Goal: Transaction & Acquisition: Book appointment/travel/reservation

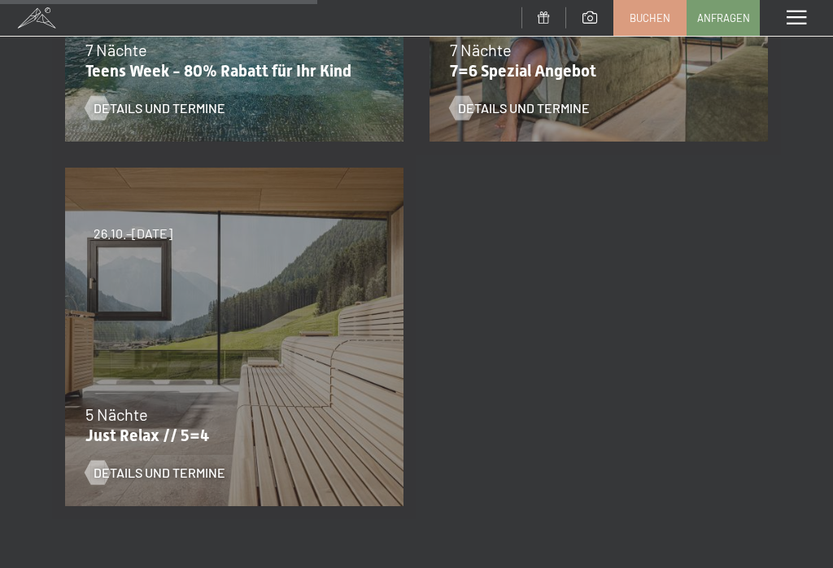
scroll to position [546, 0]
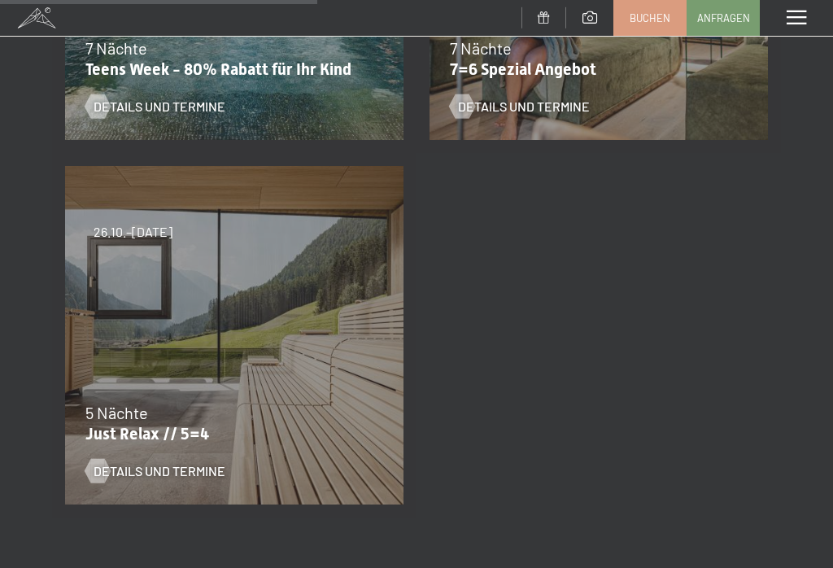
click at [186, 476] on span "Details und Termine" at bounding box center [160, 471] width 132 height 18
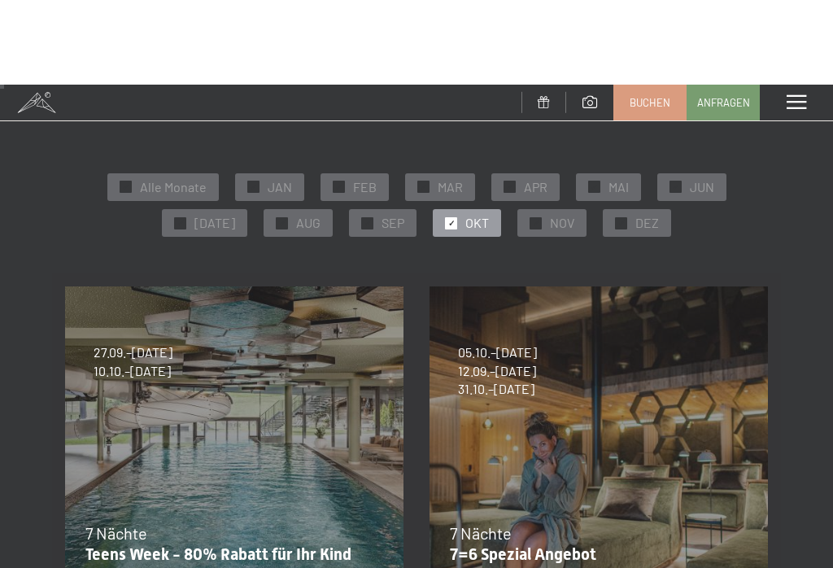
scroll to position [0, 0]
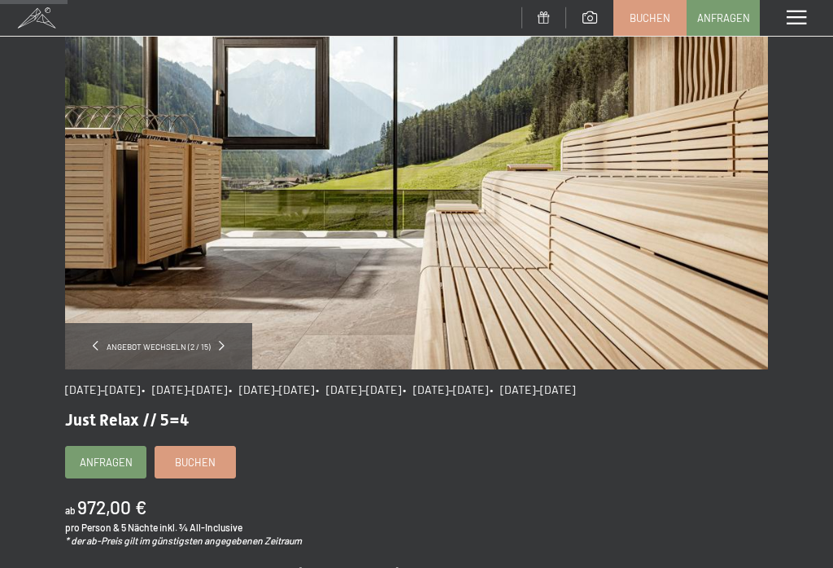
click at [206, 471] on link "Buchen" at bounding box center [195, 462] width 80 height 31
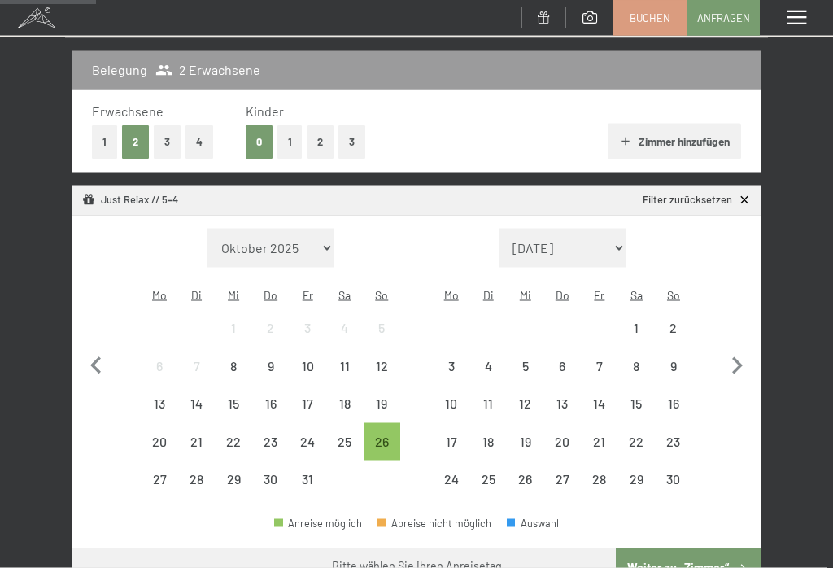
scroll to position [200, 0]
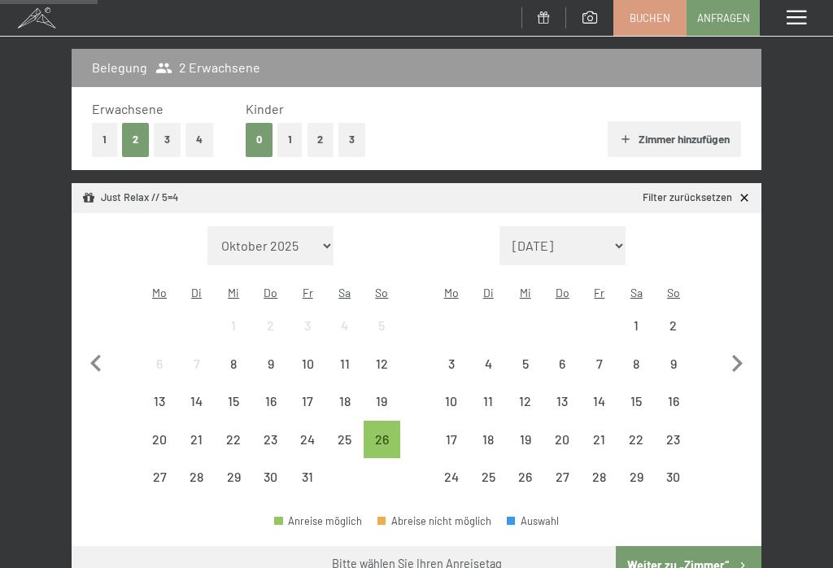
click at [373, 433] on div "26" at bounding box center [382, 450] width 34 height 34
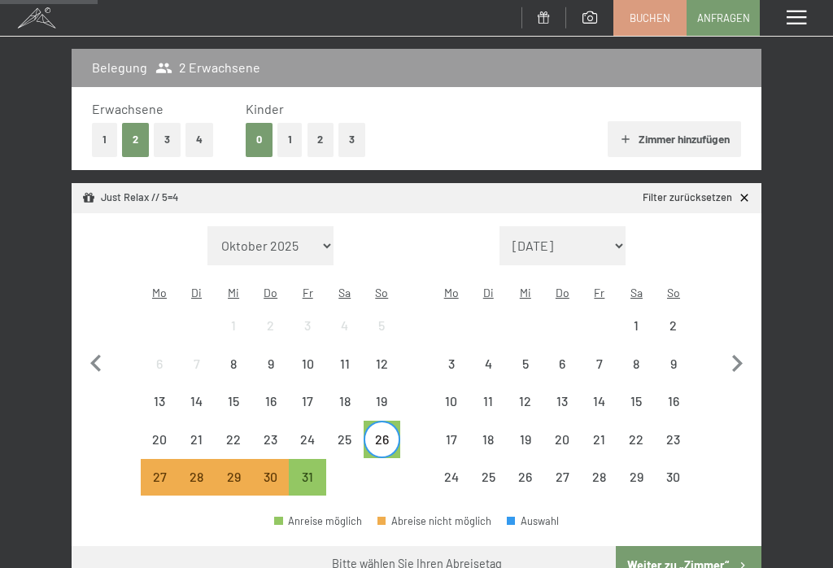
click at [308, 470] on div "31" at bounding box center [307, 487] width 34 height 34
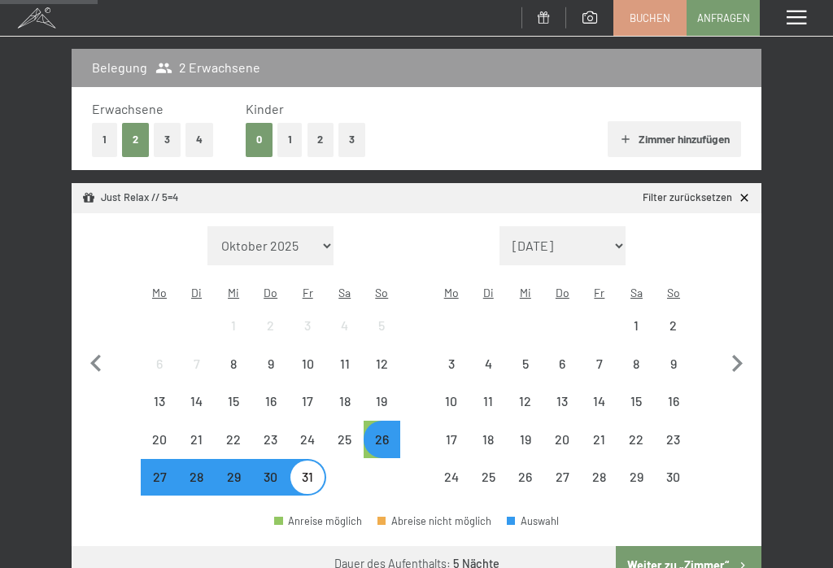
click at [670, 548] on button "Weiter zu „Zimmer“" at bounding box center [689, 565] width 146 height 39
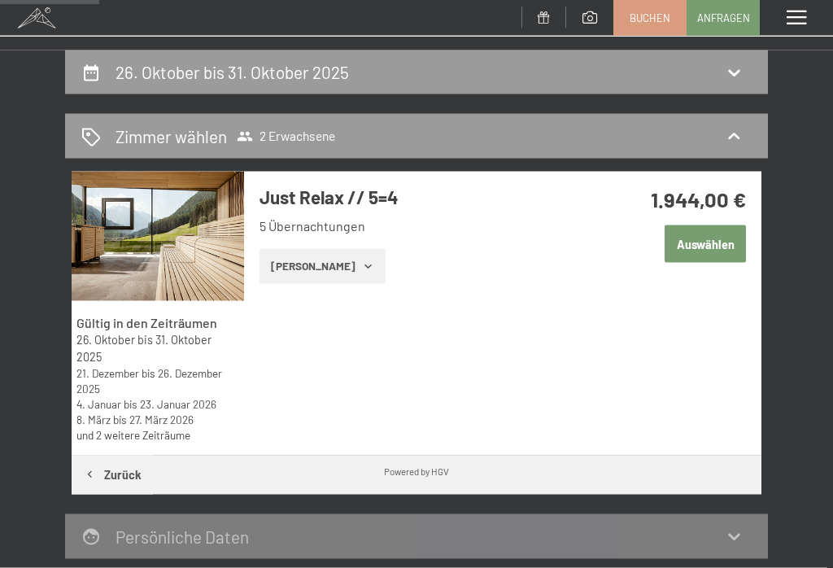
scroll to position [139, 0]
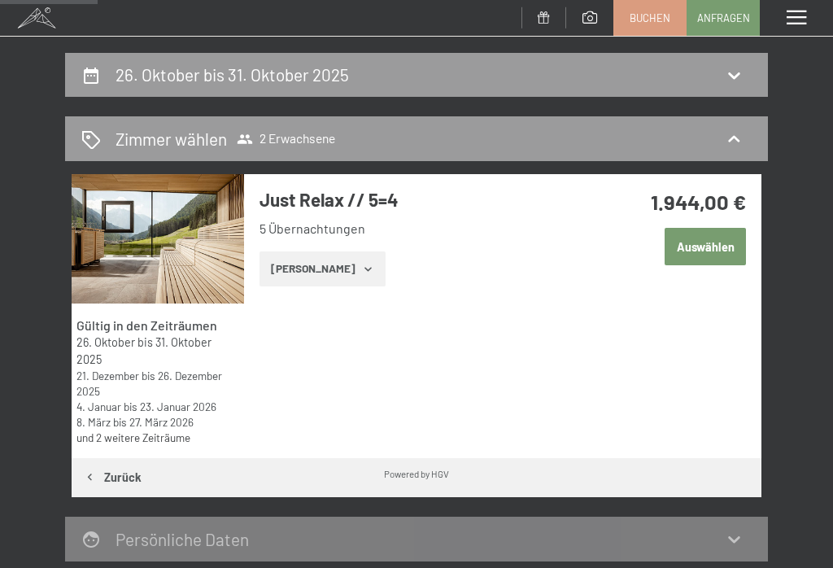
click at [329, 256] on button "Zeige Zimmer" at bounding box center [323, 269] width 126 height 36
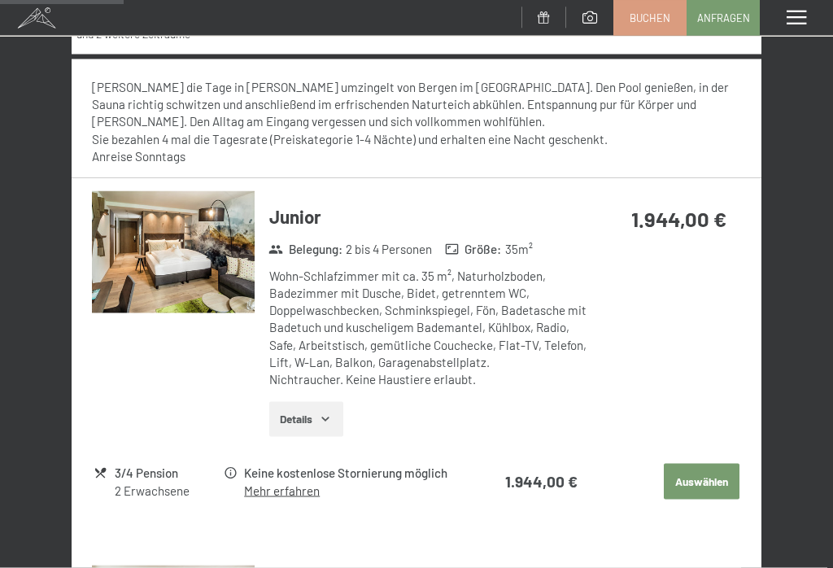
scroll to position [516, 0]
